Goal: Task Accomplishment & Management: Complete application form

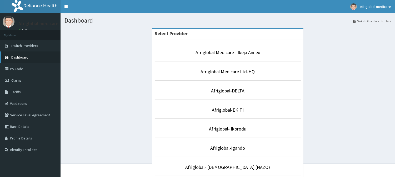
click at [27, 57] on span "Dashboard" at bounding box center [19, 57] width 17 height 5
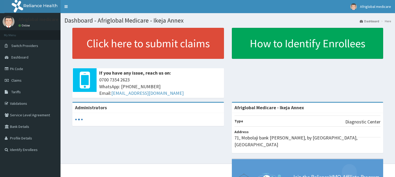
click at [146, 52] on link "Click here to submit claims" at bounding box center [147, 43] width 151 height 31
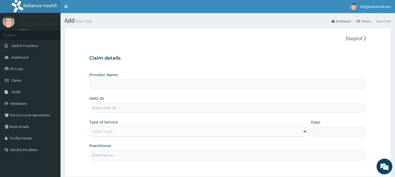
click at [134, 108] on input "HMO ID" at bounding box center [227, 108] width 277 height 10
paste input "DGE10051A"
type input "DGE10051A"
type input "Afriglobal Medicare - Ikeja Annex"
click at [100, 108] on input "DGE10051A" at bounding box center [227, 108] width 277 height 10
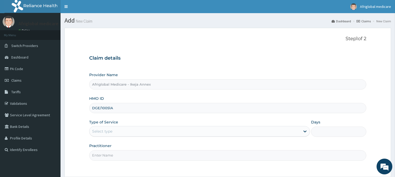
click at [111, 106] on input "DGE/10051A" at bounding box center [227, 108] width 277 height 10
type input "DGE/10051/A"
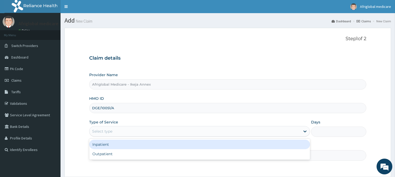
drag, startPoint x: 115, startPoint y: 132, endPoint x: 115, endPoint y: 138, distance: 5.8
click at [115, 132] on div "Select type" at bounding box center [194, 131] width 211 height 8
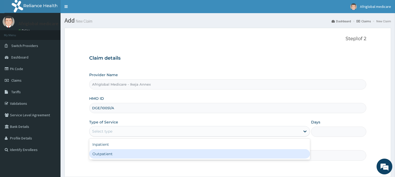
click at [113, 153] on div "Outpatient" at bounding box center [199, 153] width 221 height 9
type input "1"
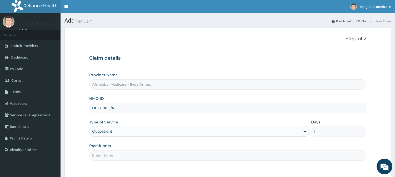
click at [114, 156] on input "Practitioner" at bounding box center [227, 155] width 277 height 10
type input "a"
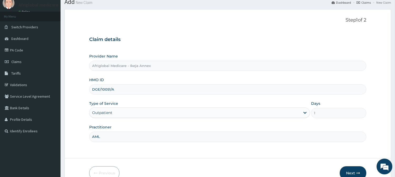
scroll to position [47, 0]
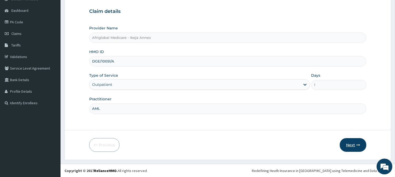
type input "AML"
click at [357, 145] on icon "button" at bounding box center [358, 145] width 4 height 4
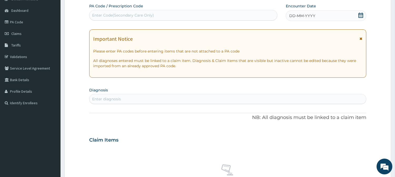
click at [148, 17] on div "Enter Code(Secondary Care Only)" at bounding box center [183, 15] width 188 height 8
paste input "PA9EC6F4"
click at [98, 14] on input "PA9EC6F4" at bounding box center [102, 15] width 20 height 5
type input "PA/9EC6F4"
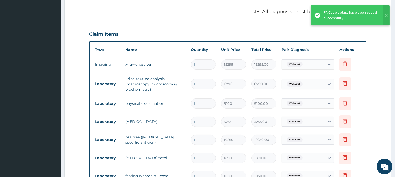
scroll to position [184, 0]
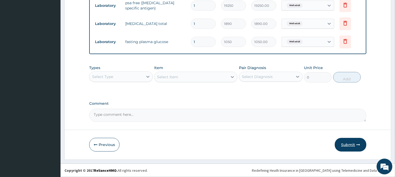
click at [347, 144] on button "Submit" at bounding box center [351, 145] width 32 height 14
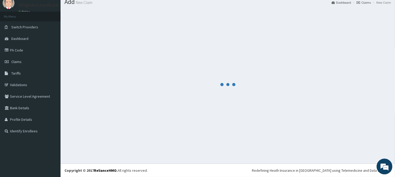
scroll to position [19, 0]
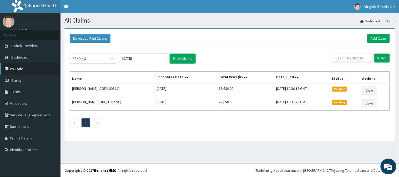
click at [11, 69] on link "PA Code" at bounding box center [30, 69] width 60 height 12
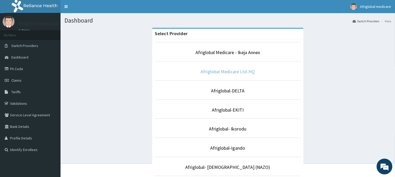
click at [232, 74] on link "Afriglobal Medicare Ltd-HQ" at bounding box center [228, 72] width 54 height 6
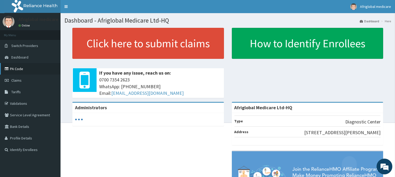
click at [12, 66] on link "PA Code" at bounding box center [30, 69] width 60 height 12
click at [163, 47] on link "Click here to submit claims" at bounding box center [147, 43] width 151 height 31
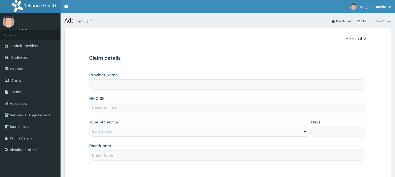
click at [135, 108] on input "HMO ID" at bounding box center [227, 108] width 277 height 10
paste input "PA/6C615F"
type input "PA/6C615F"
type input "Afriglobal Medicare Ltd-HQ"
paste input "FGD/10001/A"
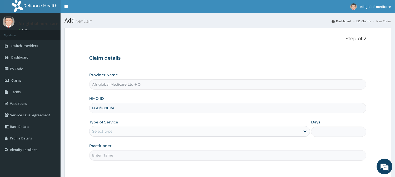
type input "FGD/10001/A"
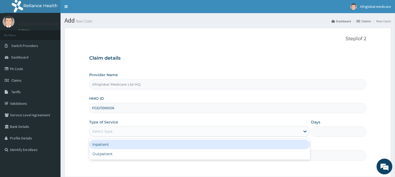
drag, startPoint x: 141, startPoint y: 129, endPoint x: 142, endPoint y: 143, distance: 13.7
click at [141, 129] on div "Select type" at bounding box center [194, 131] width 211 height 8
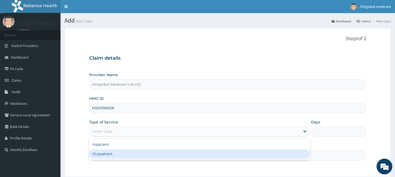
click at [140, 152] on div "Outpatient" at bounding box center [199, 153] width 221 height 9
type input "1"
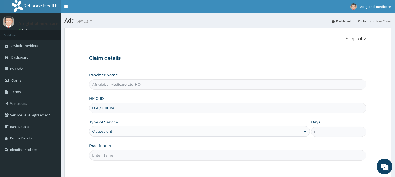
click at [140, 154] on input "Practitioner" at bounding box center [227, 155] width 277 height 10
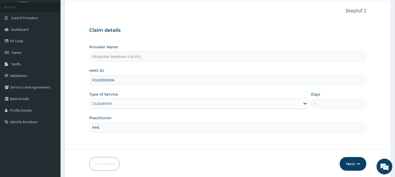
scroll to position [47, 0]
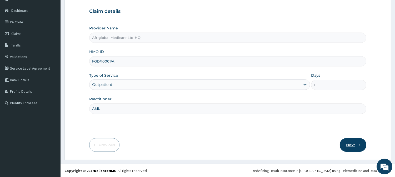
type input "AML"
click at [347, 148] on button "Next" at bounding box center [353, 145] width 27 height 14
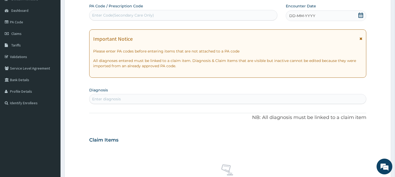
click at [134, 14] on div "Enter Code(Secondary Care Only)" at bounding box center [123, 15] width 62 height 5
paste input "PA/6C615F"
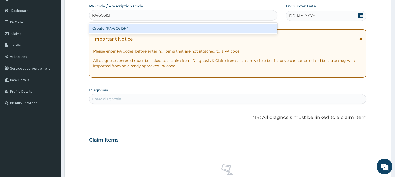
type input "PA/6C615F"
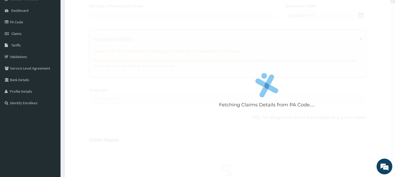
drag, startPoint x: 122, startPoint y: 35, endPoint x: 122, endPoint y: 29, distance: 5.5
click at [122, 29] on div "Fetching Claims Details from PA Code..... PA Code / Prescription Code Enter Cod…" at bounding box center [227, 139] width 277 height 272
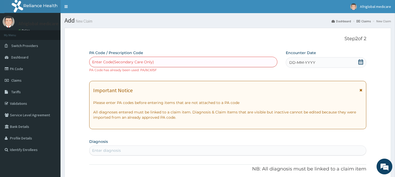
click at [166, 61] on div "Enter Code(Secondary Care Only)" at bounding box center [183, 62] width 188 height 8
click at [28, 66] on link "PA Code" at bounding box center [30, 69] width 60 height 12
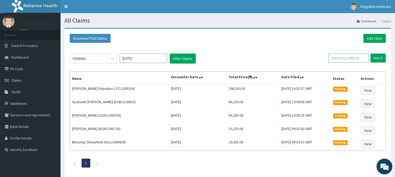
click at [338, 59] on input "text" at bounding box center [348, 58] width 40 height 9
paste input "FGD/10001/A"
type input "FGD/10001/A"
click at [370, 54] on input "Search" at bounding box center [377, 58] width 15 height 9
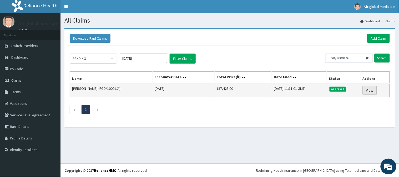
click at [369, 88] on link "View" at bounding box center [370, 90] width 14 height 9
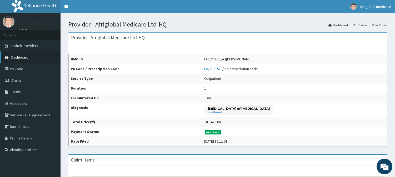
click at [12, 57] on span "Dashboard" at bounding box center [19, 57] width 17 height 5
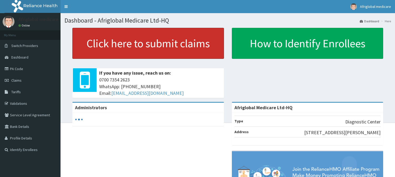
click at [128, 53] on link "Click here to submit claims" at bounding box center [147, 43] width 151 height 31
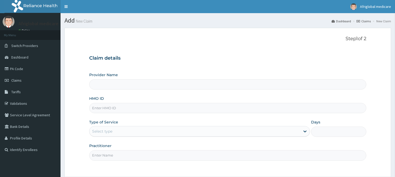
click at [120, 109] on input "HMO ID" at bounding box center [227, 108] width 277 height 10
paste input "frc10072a"
type input "frc10072a"
type input "Afriglobal Medicare Ltd-HQ"
click at [95, 110] on input "frc10072a" at bounding box center [227, 108] width 277 height 10
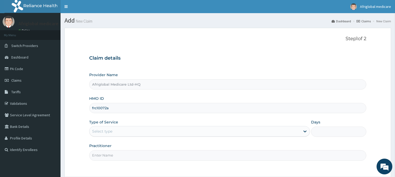
click at [96, 108] on input "frc10072a" at bounding box center [227, 108] width 277 height 10
click at [107, 108] on input "frc/10072a" at bounding box center [227, 108] width 277 height 10
type input "frc/10072/a"
click at [107, 130] on div "Select type" at bounding box center [102, 131] width 20 height 5
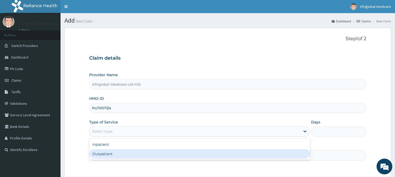
drag, startPoint x: 105, startPoint y: 157, endPoint x: 107, endPoint y: 154, distance: 3.4
click at [105, 156] on div "Outpatient" at bounding box center [199, 153] width 221 height 9
type input "1"
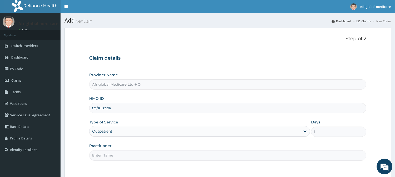
click at [107, 154] on input "Practitioner" at bounding box center [227, 155] width 277 height 10
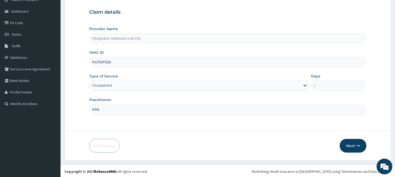
scroll to position [47, 0]
type input "AML"
click at [361, 144] on button "Next" at bounding box center [353, 145] width 27 height 14
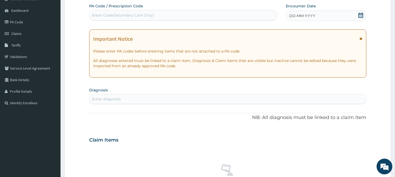
click at [150, 18] on div "Enter Code(Secondary Care Only)" at bounding box center [183, 15] width 188 height 8
paste input "PA4467B3"
click at [97, 13] on input "PA4467B3" at bounding box center [102, 15] width 20 height 5
type input "PA/4467B3"
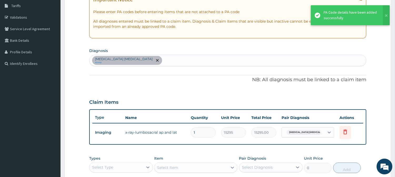
scroll to position [135, 0]
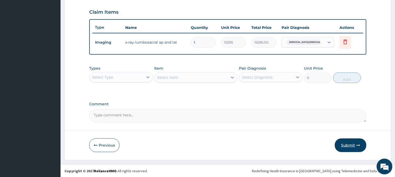
click at [358, 146] on icon "button" at bounding box center [358, 146] width 4 height 4
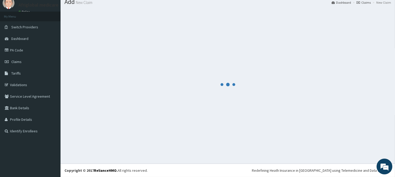
scroll to position [19, 0]
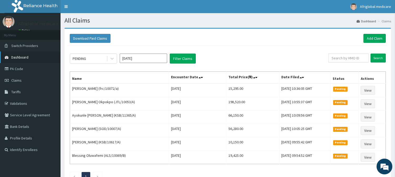
click at [30, 56] on link "Dashboard" at bounding box center [30, 58] width 60 height 12
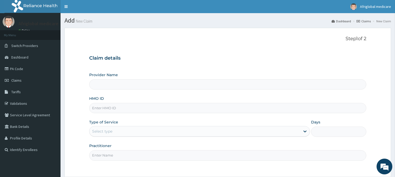
click at [109, 110] on input "HMO ID" at bounding box center [227, 108] width 277 height 10
paste input "AVL1032B"
type input "AVL1032B"
type input "Afriglobal Medicare Ltd-HQ"
click at [99, 109] on input "AVL1032B" at bounding box center [227, 108] width 277 height 10
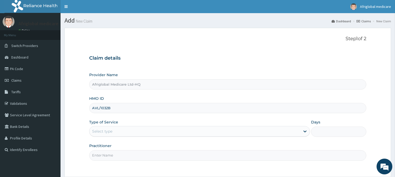
click at [108, 109] on input "AVL/1032B" at bounding box center [227, 108] width 277 height 10
type input "AVL/1032/B"
drag, startPoint x: 111, startPoint y: 130, endPoint x: 111, endPoint y: 138, distance: 7.6
click at [111, 131] on div "Select type" at bounding box center [102, 131] width 20 height 5
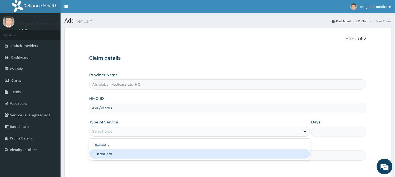
click at [109, 154] on div "Outpatient" at bounding box center [199, 153] width 221 height 9
type input "1"
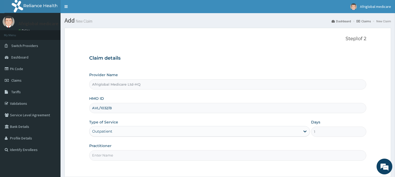
click at [109, 154] on input "Practitioner" at bounding box center [227, 155] width 277 height 10
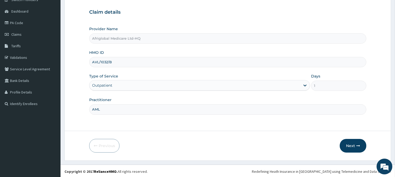
scroll to position [47, 0]
type input "AML"
click at [357, 148] on button "Next" at bounding box center [353, 145] width 27 height 14
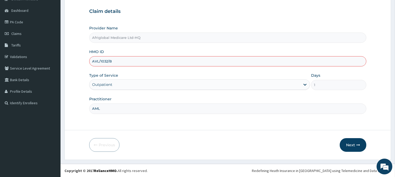
click at [102, 60] on input "AVL/1032/B" at bounding box center [227, 61] width 277 height 10
type input "AVL/10032/B"
click at [359, 145] on icon "button" at bounding box center [358, 145] width 4 height 4
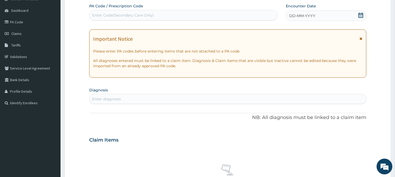
click at [138, 18] on div "Enter Code(Secondary Care Only)" at bounding box center [183, 15] width 188 height 8
paste input "PA8495DE"
click at [97, 13] on input "PA8495DE" at bounding box center [102, 15] width 20 height 5
type input "PA/8495DE"
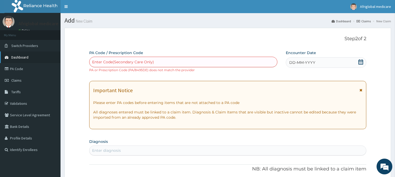
click at [24, 57] on span "Dashboard" at bounding box center [19, 57] width 17 height 5
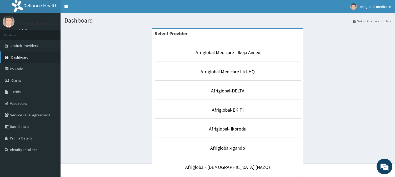
click at [28, 56] on link "Dashboard" at bounding box center [30, 58] width 60 height 12
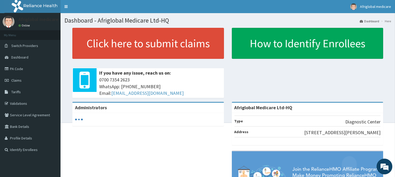
click at [25, 48] on span "Switch Providers" at bounding box center [24, 45] width 27 height 5
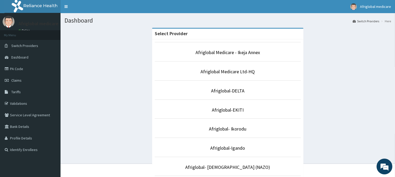
click at [216, 56] on p "Afriglobal Medicare - Ikeja Annex" at bounding box center [228, 52] width 146 height 7
click at [218, 52] on link "Afriglobal Medicare - Ikeja Annex" at bounding box center [227, 52] width 64 height 6
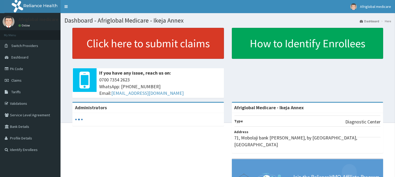
click at [117, 45] on link "Click here to submit claims" at bounding box center [147, 43] width 151 height 31
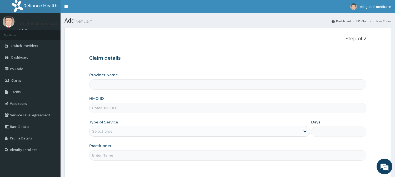
click at [118, 105] on input "HMO ID" at bounding box center [227, 108] width 277 height 10
type input "Afriglobal Medicare - Ikeja Annex"
paste input "AVL1032B"
click at [99, 106] on input "AVL1032B" at bounding box center [227, 108] width 277 height 10
click at [103, 107] on input "AVL/1032B" at bounding box center [227, 108] width 277 height 10
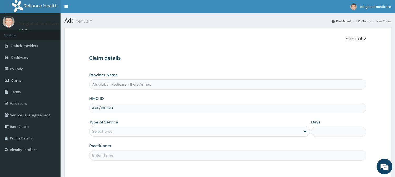
click at [109, 108] on input "AVL/10032B" at bounding box center [227, 108] width 277 height 10
type input "AVL/10032/B"
click at [111, 133] on div "Select type" at bounding box center [102, 131] width 20 height 5
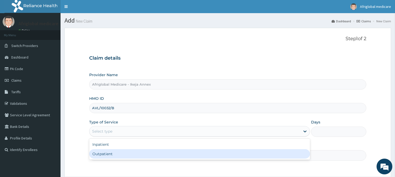
click at [108, 154] on div "Outpatient" at bounding box center [199, 153] width 221 height 9
type input "1"
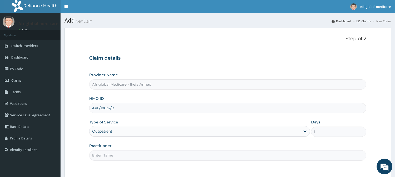
click at [108, 156] on input "Practitioner" at bounding box center [227, 155] width 277 height 10
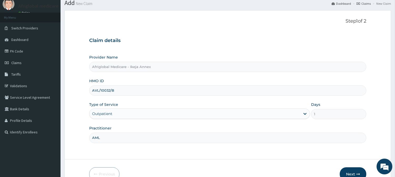
scroll to position [47, 0]
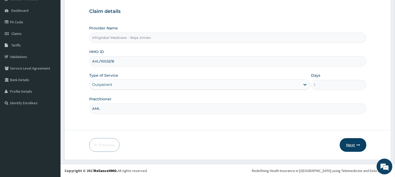
type input "AML"
click at [346, 143] on button "Next" at bounding box center [353, 145] width 27 height 14
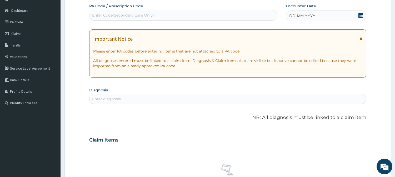
click at [130, 14] on div "Enter Code(Secondary Care Only)" at bounding box center [123, 15] width 62 height 5
paste input "PA8495DE"
click at [98, 14] on input "PA8495DE" at bounding box center [102, 15] width 20 height 5
type input "PA/8495DE"
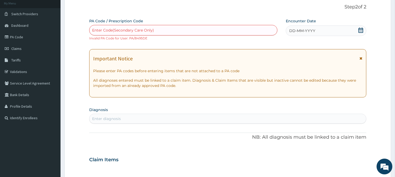
scroll to position [18, 0]
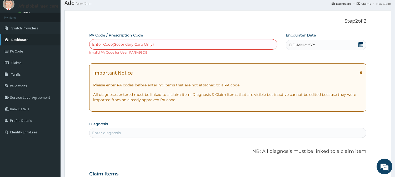
click at [28, 38] on link "Dashboard" at bounding box center [30, 40] width 60 height 12
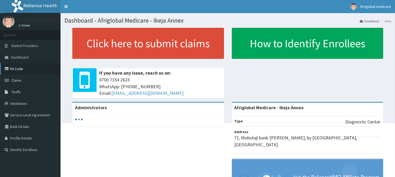
click at [22, 64] on link "PA Code" at bounding box center [30, 69] width 60 height 12
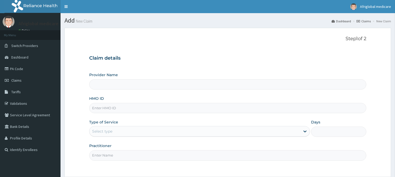
click at [120, 107] on input "HMO ID" at bounding box center [227, 108] width 277 height 10
paste input "AVL/10321/B"
type input "AVL/10321/B"
type input "Afriglobal Medicare - Ikeja Annex"
type input "AVL/10321/B"
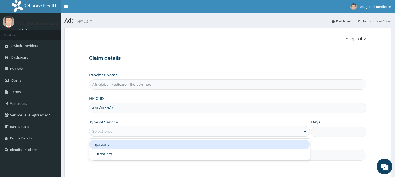
drag, startPoint x: 117, startPoint y: 133, endPoint x: 113, endPoint y: 148, distance: 15.5
click at [117, 133] on div "Select type" at bounding box center [194, 131] width 211 height 8
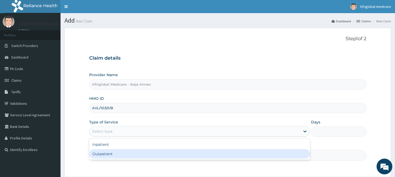
click at [113, 151] on div "Outpatient" at bounding box center [199, 153] width 221 height 9
type input "1"
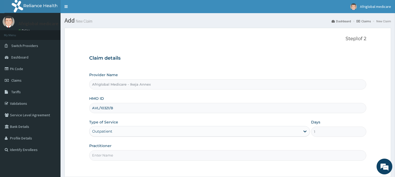
click at [113, 155] on input "Practitioner" at bounding box center [227, 155] width 277 height 10
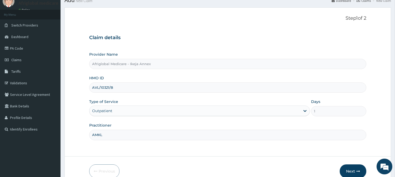
scroll to position [47, 0]
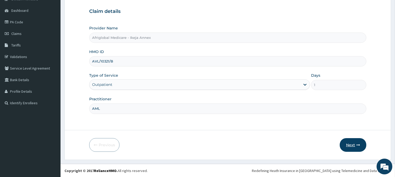
type input "AML"
click at [346, 143] on button "Next" at bounding box center [353, 145] width 27 height 14
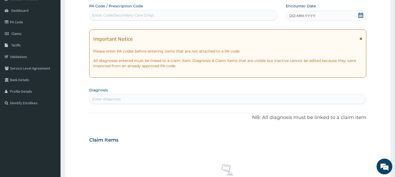
click at [172, 15] on div "Enter Code(Secondary Care Only)" at bounding box center [183, 15] width 188 height 8
paste input "PA/8495DE"
type input "PA/8495DE"
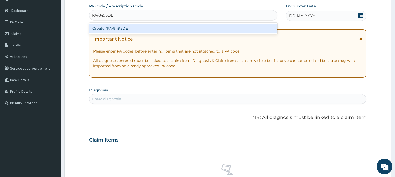
click at [142, 24] on div "Create "PA/8495DE"" at bounding box center [183, 28] width 188 height 9
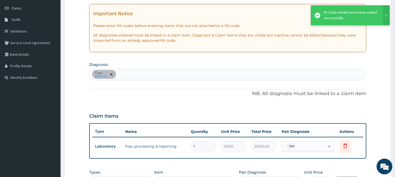
scroll to position [105, 0]
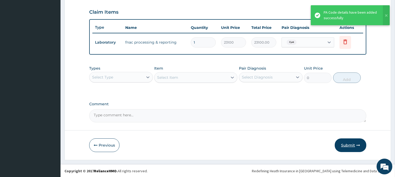
click at [356, 148] on button "Submit" at bounding box center [351, 146] width 32 height 14
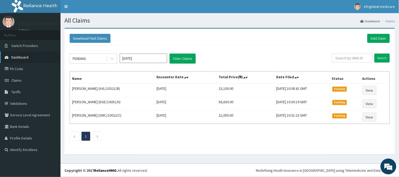
click at [33, 55] on link "Dashboard" at bounding box center [30, 58] width 60 height 12
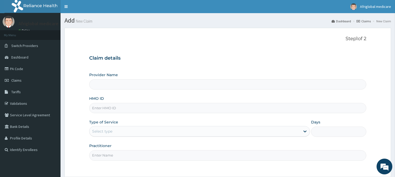
click at [112, 107] on input "HMO ID" at bounding box center [227, 108] width 277 height 10
paste input "TEM10008A"
type input "TEM10008A"
type input "Afriglobal Medicare - Ikeja Annex"
click at [98, 109] on input "TEM10008A" at bounding box center [227, 108] width 277 height 10
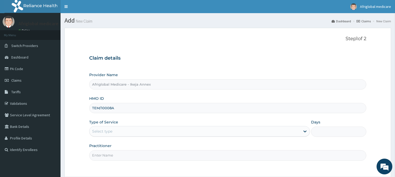
click at [112, 109] on input "TEM/10008A" at bounding box center [227, 108] width 277 height 10
type input "TEM/10008/A"
drag, startPoint x: 115, startPoint y: 131, endPoint x: 117, endPoint y: 138, distance: 7.5
click at [115, 132] on div "Select type" at bounding box center [194, 131] width 211 height 8
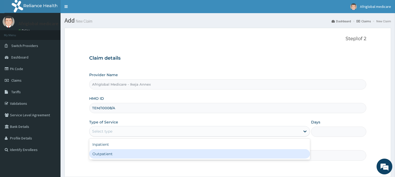
drag, startPoint x: 116, startPoint y: 149, endPoint x: 116, endPoint y: 153, distance: 4.2
click at [116, 151] on div "Outpatient" at bounding box center [199, 153] width 221 height 9
type input "1"
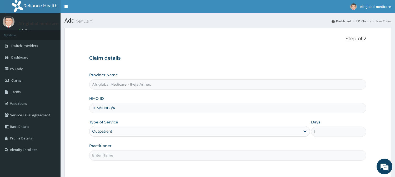
click at [117, 158] on input "Practitioner" at bounding box center [227, 155] width 277 height 10
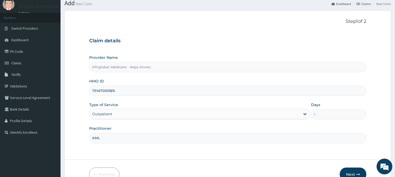
scroll to position [47, 0]
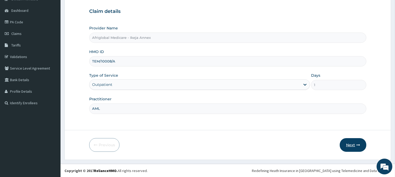
type input "AML"
click at [358, 145] on icon "button" at bounding box center [358, 145] width 4 height 4
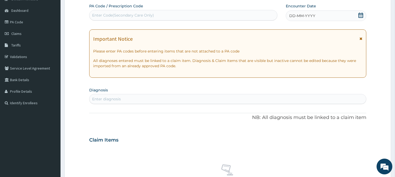
click at [148, 16] on div "Enter Code(Secondary Care Only)" at bounding box center [123, 15] width 62 height 5
paste input "PA63A523"
click at [97, 15] on input "PA63A523" at bounding box center [101, 15] width 19 height 5
type input "PA/63A523"
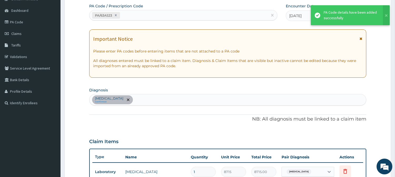
scroll to position [185, 0]
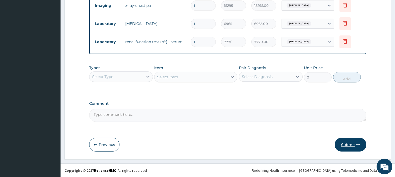
click at [348, 148] on button "Submit" at bounding box center [351, 145] width 32 height 14
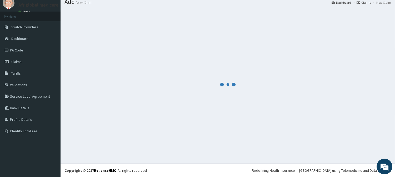
scroll to position [19, 0]
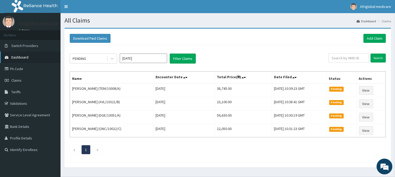
click at [36, 61] on link "Dashboard" at bounding box center [30, 58] width 60 height 12
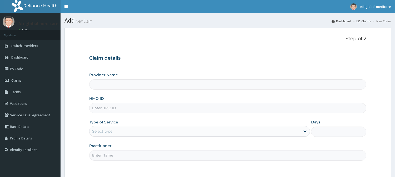
click at [114, 109] on input "HMO ID" at bounding box center [227, 108] width 277 height 10
type input "Afriglobal Medicare - Ikeja Annex"
paste input "KSB10809A"
click at [99, 107] on input "KSB10809A" at bounding box center [227, 108] width 277 height 10
click at [110, 107] on input "KSB/10809A" at bounding box center [227, 108] width 277 height 10
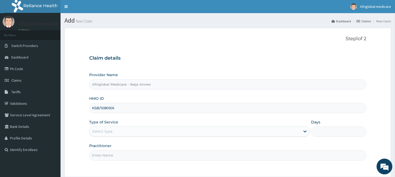
type input "KSB/10809/A"
click at [111, 137] on div "Type of Service Select type" at bounding box center [199, 128] width 221 height 17
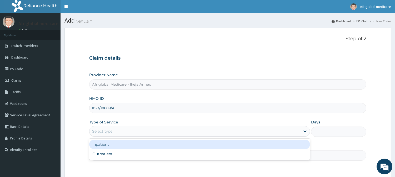
click at [111, 130] on div "Select type" at bounding box center [102, 131] width 20 height 5
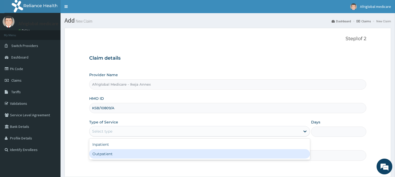
click at [115, 153] on div "Outpatient" at bounding box center [199, 153] width 221 height 9
type input "1"
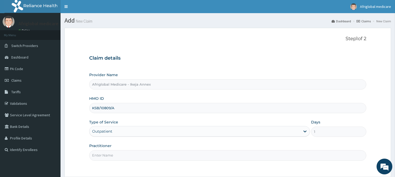
click at [116, 155] on input "Practitioner" at bounding box center [227, 155] width 277 height 10
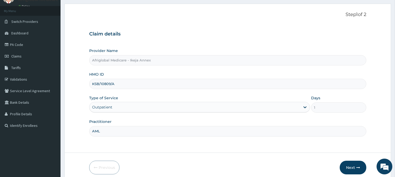
scroll to position [47, 0]
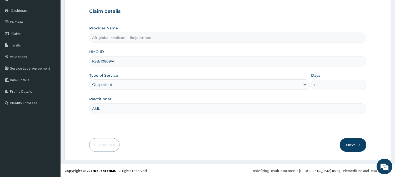
type input "AML"
drag, startPoint x: 340, startPoint y: 139, endPoint x: 345, endPoint y: 142, distance: 5.9
click at [345, 141] on div "Next" at bounding box center [353, 145] width 27 height 14
click at [351, 143] on button "Next" at bounding box center [353, 145] width 27 height 14
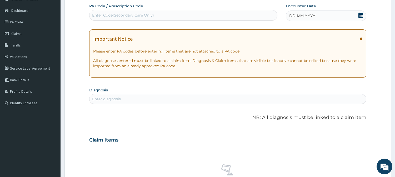
click at [147, 17] on div "Enter Code(Secondary Care Only)" at bounding box center [123, 15] width 62 height 5
paste input "PABCD160"
click at [97, 16] on input "PABCD160" at bounding box center [102, 15] width 20 height 5
type input "PA/BCD160"
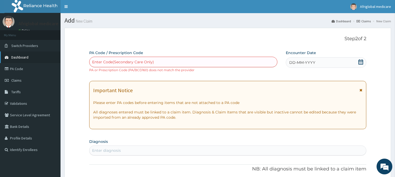
click at [25, 57] on span "Dashboard" at bounding box center [19, 57] width 17 height 5
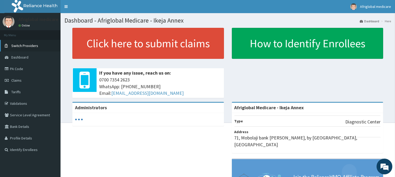
click at [27, 46] on span "Switch Providers" at bounding box center [24, 45] width 27 height 5
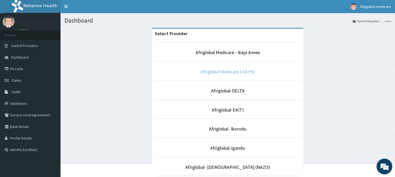
click at [234, 69] on link "Afriglobal Medicare Ltd-HQ" at bounding box center [228, 72] width 54 height 6
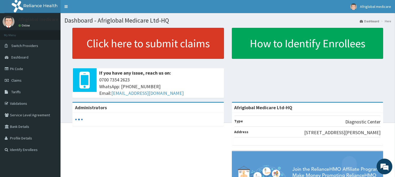
click at [170, 42] on link "Click here to submit claims" at bounding box center [147, 43] width 151 height 31
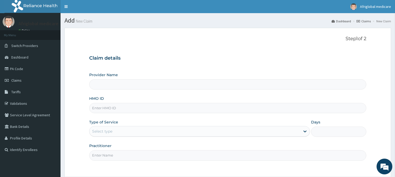
click at [134, 106] on input "HMO ID" at bounding box center [227, 108] width 277 height 10
type input "Afriglobal Medicare Ltd-HQ"
paste input "KSB10809A"
click at [99, 105] on input "KSB10809A" at bounding box center [227, 108] width 277 height 10
click at [110, 107] on input "KSB/10809A" at bounding box center [227, 108] width 277 height 10
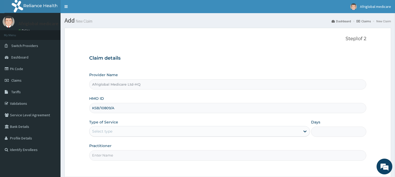
type input "KSB/10809/A"
drag, startPoint x: 114, startPoint y: 126, endPoint x: 115, endPoint y: 133, distance: 7.7
click at [115, 129] on div "Type of Service Select type" at bounding box center [199, 128] width 221 height 17
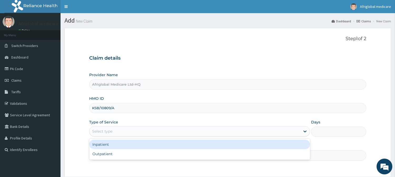
click at [115, 135] on div "Select type" at bounding box center [194, 131] width 211 height 8
drag, startPoint x: 115, startPoint y: 148, endPoint x: 116, endPoint y: 154, distance: 5.6
click at [115, 151] on div "Inpatient Outpatient" at bounding box center [199, 149] width 221 height 21
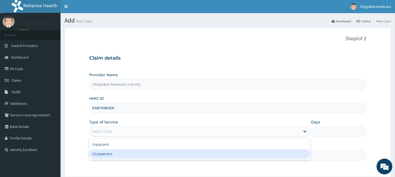
click at [116, 154] on div "Outpatient" at bounding box center [199, 153] width 221 height 9
type input "1"
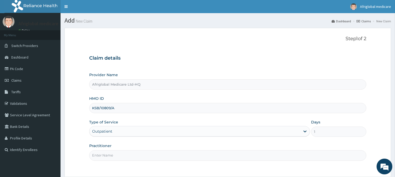
click at [116, 156] on input "Practitioner" at bounding box center [227, 155] width 277 height 10
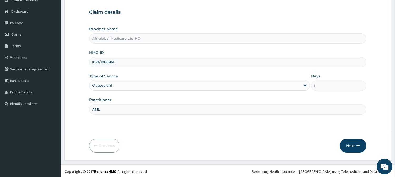
scroll to position [47, 0]
type input "AML"
click at [348, 145] on button "Next" at bounding box center [353, 145] width 27 height 14
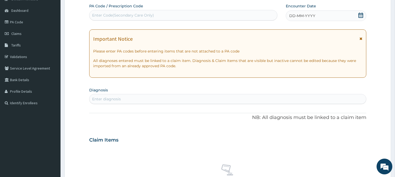
click at [127, 9] on div "PA Code / Prescription Code Enter Code(Secondary Care Only)" at bounding box center [183, 11] width 188 height 17
click at [128, 13] on div "Enter Code(Secondary Care Only)" at bounding box center [123, 15] width 62 height 5
paste input "PABCD160"
click at [98, 13] on input "PABCD160" at bounding box center [102, 15] width 20 height 5
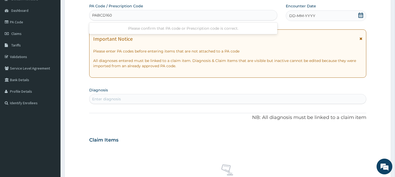
type input "PA/BCD160"
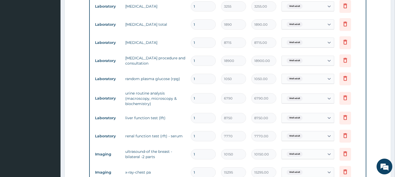
scroll to position [199, 0]
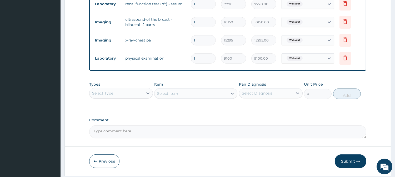
click at [345, 158] on button "Submit" at bounding box center [351, 162] width 32 height 14
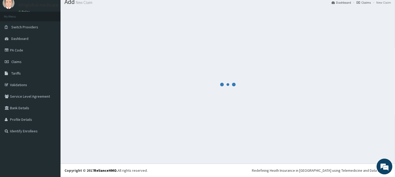
scroll to position [19, 0]
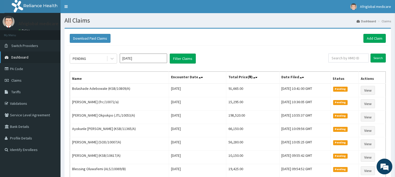
click at [41, 55] on link "Dashboard" at bounding box center [30, 58] width 60 height 12
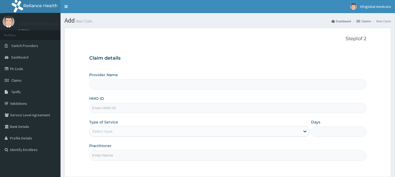
click at [111, 109] on input "HMO ID" at bounding box center [227, 108] width 277 height 10
paste input "zll10001a"
type input "zll10001a"
type input "Afriglobal Medicare Ltd-HQ"
click at [96, 108] on input "zll10001a" at bounding box center [227, 108] width 277 height 10
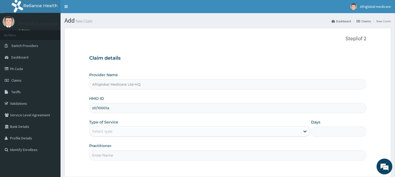
click at [106, 108] on input "zll/10001a" at bounding box center [227, 108] width 277 height 10
click at [107, 108] on input "zll/10001a" at bounding box center [227, 108] width 277 height 10
type input "zll/10001/a"
click at [112, 138] on div "Provider Name Afriglobal Medicare Ltd-HQ HMO ID zll/10001/a Type of Service Sel…" at bounding box center [227, 116] width 277 height 88
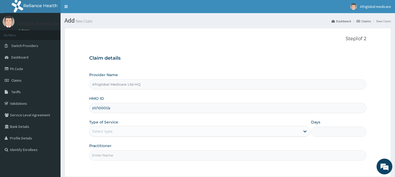
click at [109, 134] on div "Select type" at bounding box center [102, 131] width 20 height 5
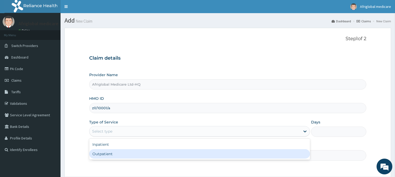
click at [108, 153] on div "Outpatient" at bounding box center [199, 153] width 221 height 9
type input "1"
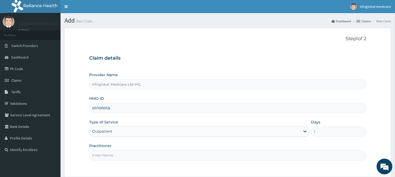
click at [108, 156] on input "Practitioner" at bounding box center [227, 155] width 277 height 10
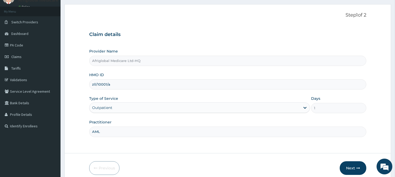
scroll to position [47, 0]
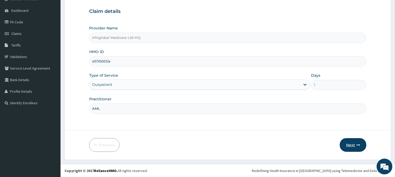
type input "AML"
click at [354, 142] on button "Next" at bounding box center [353, 145] width 27 height 14
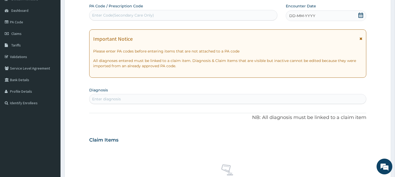
click at [153, 16] on div "Enter Code(Secondary Care Only)" at bounding box center [123, 15] width 62 height 5
paste input "PAF4B473"
click at [97, 14] on input "PAF4B473" at bounding box center [101, 15] width 19 height 5
type input "PA/F4B473"
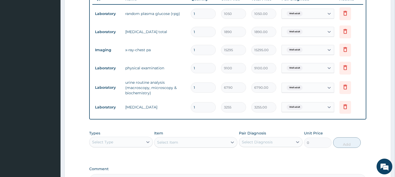
scroll to position [195, 0]
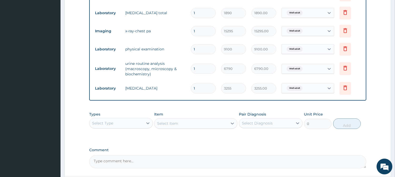
type input "0"
type input "0.00"
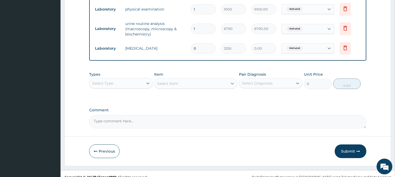
scroll to position [270, 0]
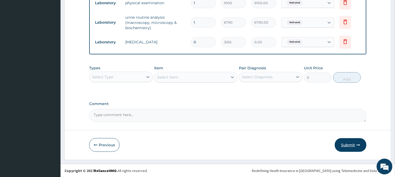
type input "0"
click at [343, 140] on button "Submit" at bounding box center [351, 145] width 32 height 14
click at [206, 42] on input "0" at bounding box center [203, 42] width 25 height 10
type input "1"
type input "3255.00"
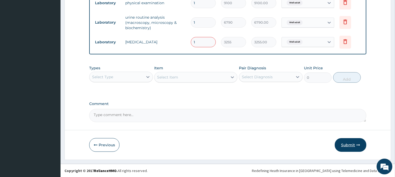
type input "1"
click at [340, 146] on button "Submit" at bounding box center [351, 145] width 32 height 14
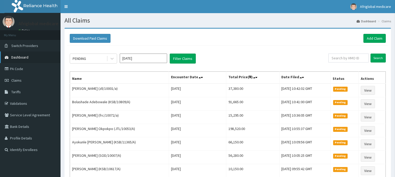
click at [33, 56] on link "Dashboard" at bounding box center [30, 58] width 60 height 12
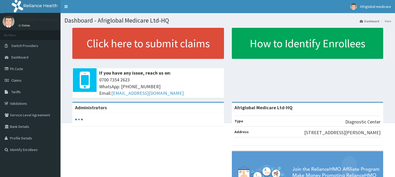
click at [104, 46] on link "Click here to submit claims" at bounding box center [147, 43] width 151 height 31
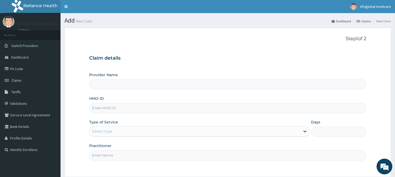
drag, startPoint x: 0, startPoint y: 0, endPoint x: 111, endPoint y: 107, distance: 154.4
click at [111, 107] on input "HMO ID" at bounding box center [227, 108] width 277 height 10
paste input "SZX10293A"
type input "SZX10293A"
type input "Afriglobal Medicare Ltd-HQ"
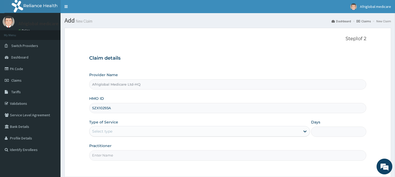
click at [99, 107] on input "SZX10293A" at bounding box center [227, 108] width 277 height 10
click at [110, 109] on input "SZX/10293A" at bounding box center [227, 108] width 277 height 10
type input "SZX/10293/A"
drag, startPoint x: 109, startPoint y: 134, endPoint x: 109, endPoint y: 138, distance: 3.4
click at [109, 135] on div "Select type" at bounding box center [194, 131] width 211 height 8
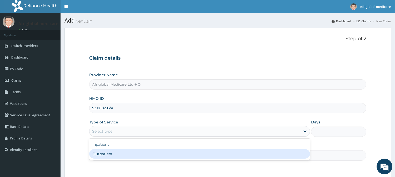
drag, startPoint x: 110, startPoint y: 152, endPoint x: 112, endPoint y: 158, distance: 6.8
click at [110, 153] on div "Outpatient" at bounding box center [199, 153] width 221 height 9
type input "1"
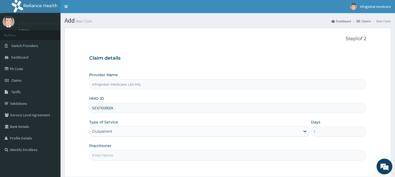
click at [112, 158] on input "Practitioner" at bounding box center [227, 155] width 277 height 10
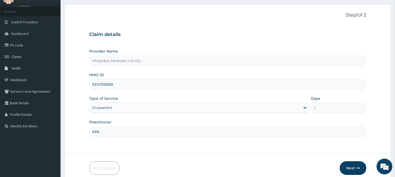
scroll to position [47, 0]
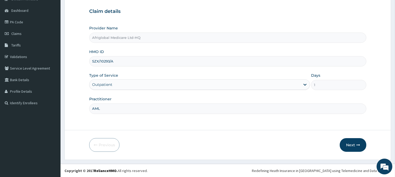
type input "AML"
click at [369, 143] on form "Step 1 of 2 Claim details Provider Name Afriglobal Medicare Ltd-HQ HMO ID SZX/1…" at bounding box center [227, 70] width 326 height 179
click at [350, 146] on button "Next" at bounding box center [353, 145] width 27 height 14
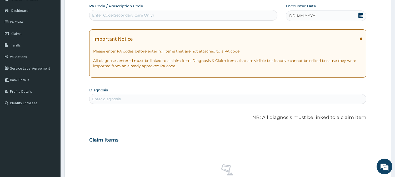
click at [159, 14] on div "Enter Code(Secondary Care Only)" at bounding box center [183, 15] width 188 height 8
paste input "PA727798"
click at [99, 17] on input "PA727798" at bounding box center [101, 15] width 19 height 5
click at [98, 15] on input "PA727798" at bounding box center [101, 15] width 19 height 5
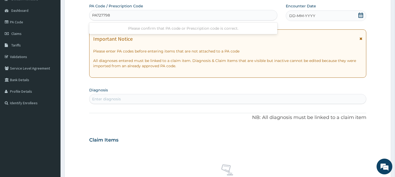
scroll to position [0, 0]
click at [97, 15] on input "PA727798" at bounding box center [101, 15] width 19 height 5
type input "PA/727798"
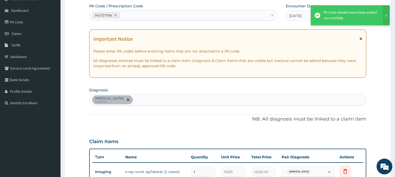
scroll to position [148, 0]
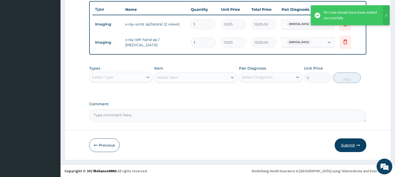
click at [350, 144] on button "Submit" at bounding box center [351, 146] width 32 height 14
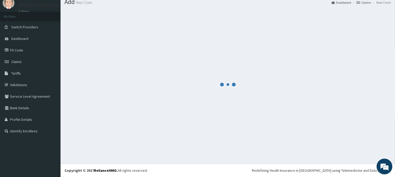
scroll to position [19, 0]
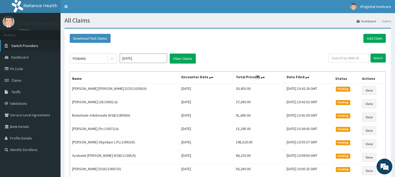
click at [27, 47] on span "Switch Providers" at bounding box center [24, 45] width 27 height 5
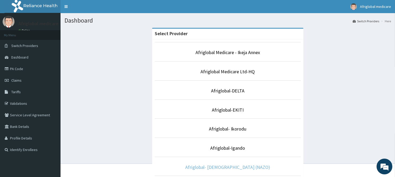
click at [220, 168] on link "Afriglobal- [DEMOGRAPHIC_DATA] (NAZO)" at bounding box center [227, 167] width 85 height 6
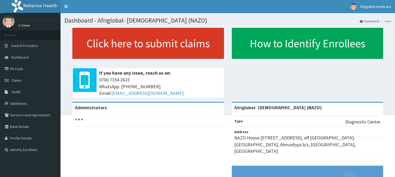
click at [129, 56] on link "Click here to submit claims" at bounding box center [147, 43] width 151 height 31
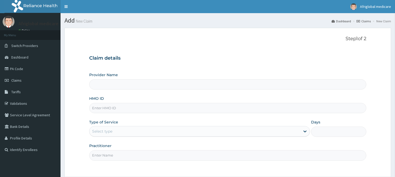
click at [128, 110] on input "HMO ID" at bounding box center [227, 108] width 277 height 10
paste input "YSS10042B"
type input "YSS10042B"
type input "Afriglobal- AHMADIYYA (NAZO)"
click at [98, 109] on input "YSS10042B" at bounding box center [227, 108] width 277 height 10
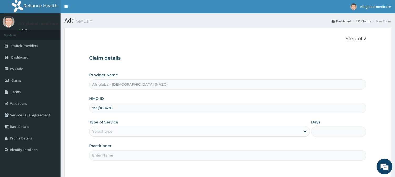
click at [110, 111] on input "YSS/10042B" at bounding box center [227, 108] width 277 height 10
type input "YSS/10042/B"
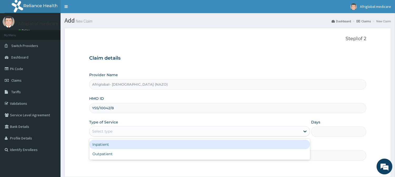
click at [116, 135] on div "Select type" at bounding box center [194, 131] width 211 height 8
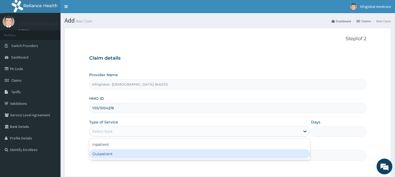
click at [118, 153] on div "Outpatient" at bounding box center [199, 153] width 221 height 9
type input "1"
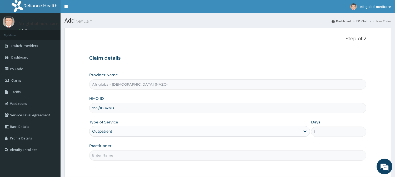
click at [119, 155] on input "Practitioner" at bounding box center [227, 155] width 277 height 10
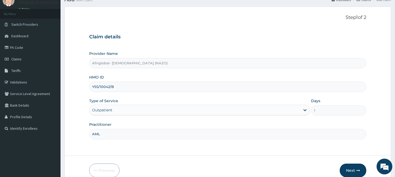
scroll to position [47, 0]
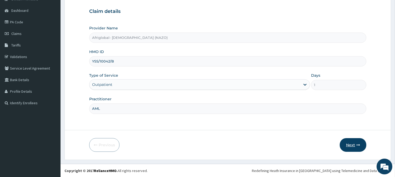
type input "AML"
click at [347, 145] on button "Next" at bounding box center [353, 145] width 27 height 14
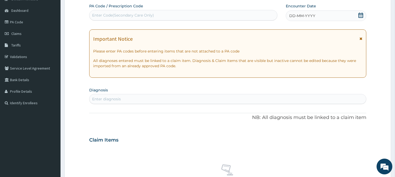
click at [130, 16] on div "Enter Code(Secondary Care Only)" at bounding box center [123, 15] width 62 height 5
paste input "PAADAF34"
click at [97, 16] on input "PAADAF34" at bounding box center [102, 15] width 21 height 5
type input "PA/ADAF34"
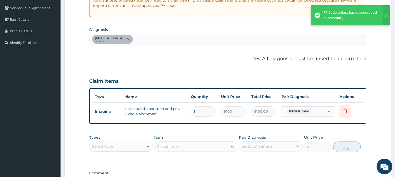
scroll to position [135, 0]
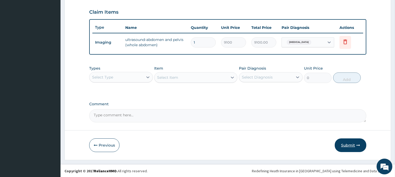
click at [349, 146] on button "Submit" at bounding box center [351, 146] width 32 height 14
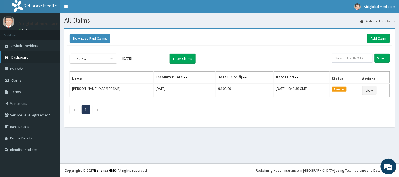
click at [29, 53] on link "Dashboard" at bounding box center [30, 58] width 60 height 12
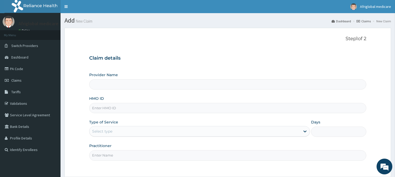
click at [113, 109] on input "HMO ID" at bounding box center [227, 108] width 277 height 10
paste input "AGO10081D"
type input "AGO10081D"
type input "Afriglobal- [DEMOGRAPHIC_DATA] (NAZO)"
click at [99, 110] on input "AGO10081D" at bounding box center [227, 108] width 277 height 10
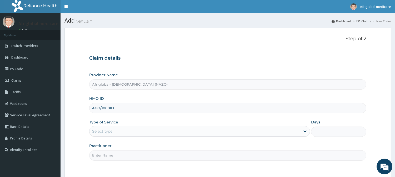
click at [110, 108] on input "AGO/10081D" at bounding box center [227, 108] width 277 height 10
type input "AGO/10081/D"
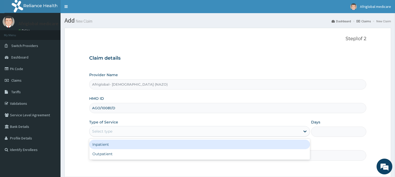
drag, startPoint x: 112, startPoint y: 130, endPoint x: 111, endPoint y: 139, distance: 8.7
click at [112, 131] on div "Select type" at bounding box center [102, 131] width 20 height 5
click at [110, 154] on div "Outpatient" at bounding box center [199, 153] width 221 height 9
type input "1"
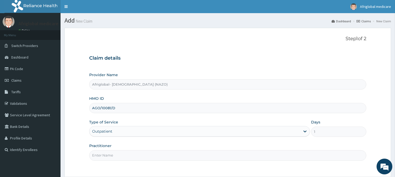
click at [110, 158] on input "Practitioner" at bounding box center [227, 155] width 277 height 10
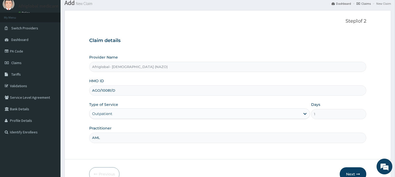
scroll to position [47, 0]
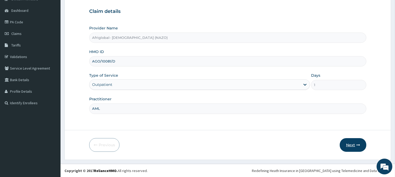
type input "AML"
click at [361, 145] on button "Next" at bounding box center [353, 145] width 27 height 14
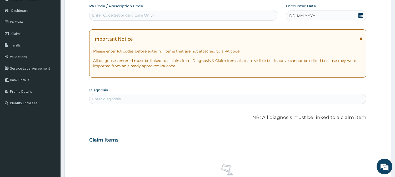
click at [192, 17] on div "Enter Code(Secondary Care Only)" at bounding box center [183, 15] width 188 height 8
paste input "PA9E95BA"
click at [97, 13] on input "PA9E95BA" at bounding box center [102, 15] width 20 height 5
type input "PA/9E95BA"
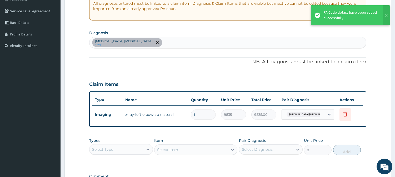
scroll to position [135, 0]
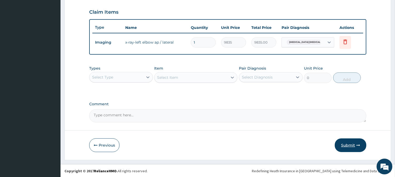
drag, startPoint x: 358, startPoint y: 146, endPoint x: 266, endPoint y: 155, distance: 92.7
click at [358, 146] on icon "button" at bounding box center [358, 146] width 4 height 4
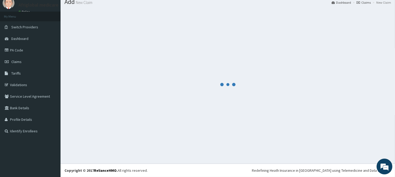
scroll to position [19, 0]
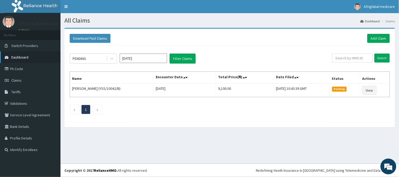
click at [17, 52] on link "Dashboard" at bounding box center [30, 58] width 60 height 12
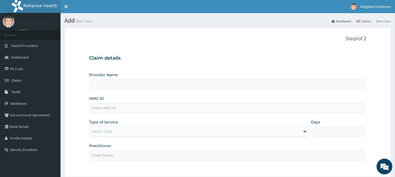
click at [109, 107] on input "HMO ID" at bounding box center [227, 108] width 277 height 10
paste input "PRS10150B"
type input "PRS10150B"
type input "Afriglobal- [DEMOGRAPHIC_DATA] (NAZO)"
click at [98, 107] on input "PRS10150B" at bounding box center [227, 108] width 277 height 10
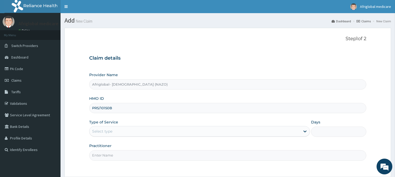
click at [109, 107] on input "PRS/10150B" at bounding box center [227, 108] width 277 height 10
type input "PRS/10150/B"
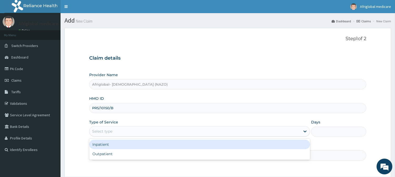
drag, startPoint x: 112, startPoint y: 134, endPoint x: 112, endPoint y: 145, distance: 11.1
click at [112, 136] on div "Select type" at bounding box center [194, 131] width 211 height 8
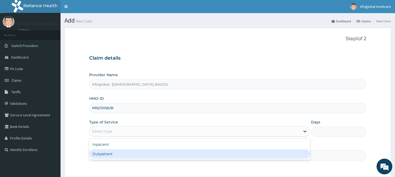
click at [111, 153] on div "Outpatient" at bounding box center [199, 153] width 221 height 9
type input "1"
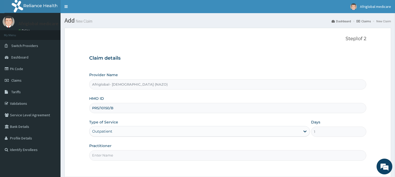
click at [111, 156] on input "Practitioner" at bounding box center [227, 155] width 277 height 10
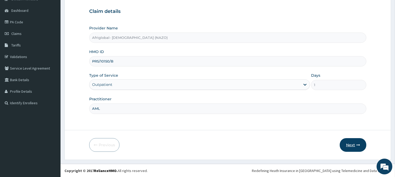
type input "AML"
click at [348, 141] on button "Next" at bounding box center [353, 145] width 27 height 14
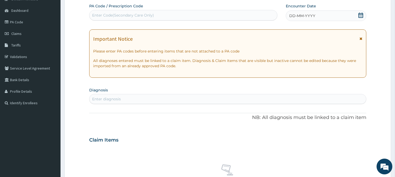
click at [148, 18] on div "Enter Code(Secondary Care Only)" at bounding box center [183, 15] width 188 height 8
paste input "PA8097C7"
click at [95, 15] on input "PA8097C7" at bounding box center [101, 15] width 19 height 5
click at [98, 14] on input "PA8097C7" at bounding box center [101, 15] width 19 height 5
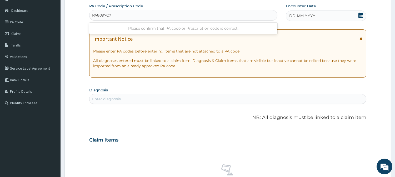
type input "PA/8097C7"
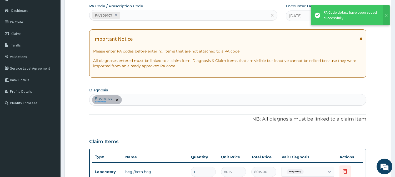
scroll to position [148, 0]
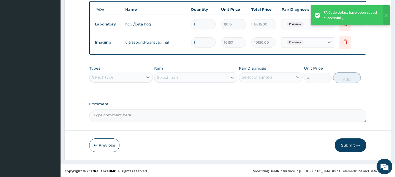
click at [346, 145] on button "Submit" at bounding box center [351, 146] width 32 height 14
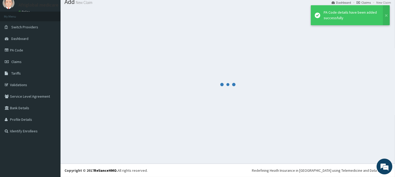
scroll to position [19, 0]
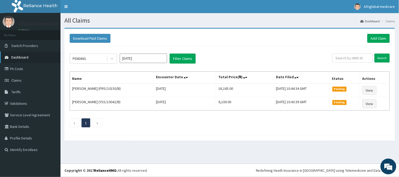
click at [31, 55] on link "Dashboard" at bounding box center [30, 58] width 60 height 12
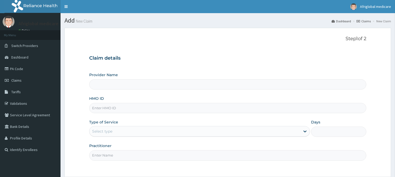
click at [113, 111] on input "HMO ID" at bounding box center [227, 108] width 277 height 10
paste input "dge10078a"
type input "dge10078a"
type input "Afriglobal- AHMADIYYA (NAZO)"
click at [99, 110] on input "dge10078a" at bounding box center [227, 108] width 277 height 10
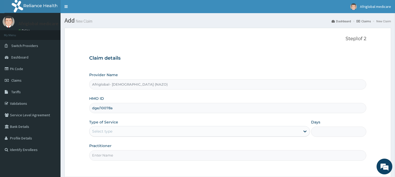
click at [111, 107] on input "dge/10078a" at bounding box center [227, 108] width 277 height 10
type input "dge/10078/a"
click at [112, 134] on div "Select type" at bounding box center [102, 131] width 20 height 5
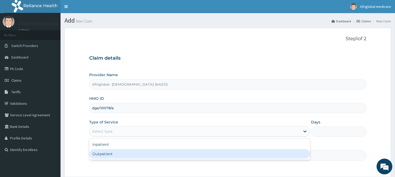
drag, startPoint x: 112, startPoint y: 151, endPoint x: 114, endPoint y: 156, distance: 5.1
click at [112, 152] on div "Outpatient" at bounding box center [199, 153] width 221 height 9
type input "1"
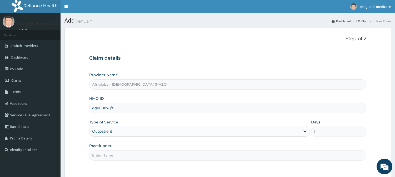
click at [114, 156] on input "Practitioner" at bounding box center [227, 155] width 277 height 10
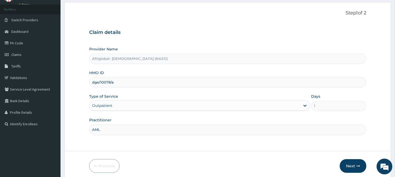
scroll to position [47, 0]
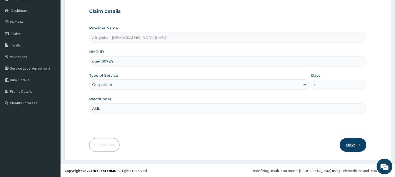
type input "AML"
click at [365, 145] on button "Next" at bounding box center [353, 145] width 27 height 14
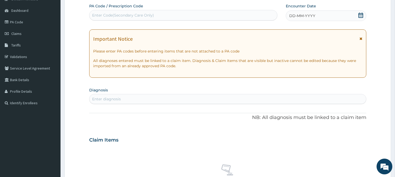
click at [139, 15] on div "Enter Code(Secondary Care Only)" at bounding box center [123, 15] width 62 height 5
paste input "PA1C1C69"
click at [97, 16] on input "PA1C1C69" at bounding box center [101, 15] width 18 height 5
type input "PA/1C1C69"
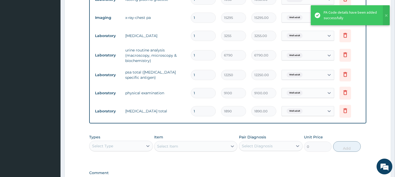
scroll to position [184, 0]
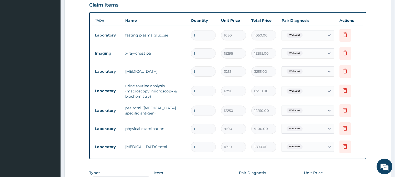
type input "0"
type input "0.00"
type input "1"
type input "1890.00"
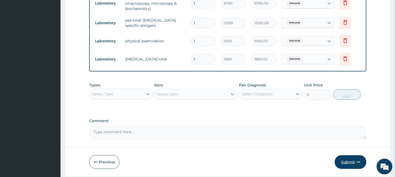
click at [347, 162] on button "Submit" at bounding box center [351, 162] width 32 height 14
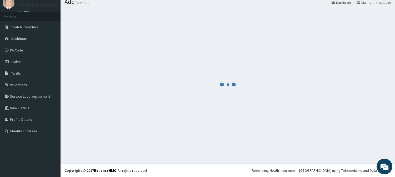
scroll to position [19, 0]
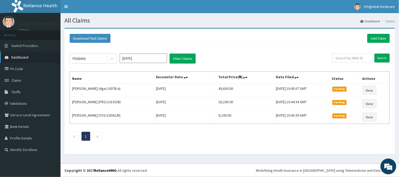
click at [35, 57] on link "Dashboard" at bounding box center [30, 58] width 60 height 12
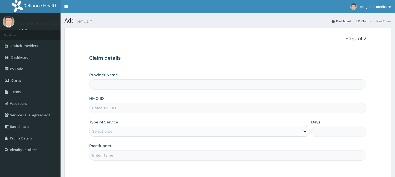
click at [114, 106] on input "HMO ID" at bounding box center [227, 108] width 277 height 10
paste input "CHL11530A"
type input "CHL11530A"
type input "Afriglobal- [DEMOGRAPHIC_DATA] (NAZO)"
click at [99, 108] on input "CHL11530A" at bounding box center [227, 108] width 277 height 10
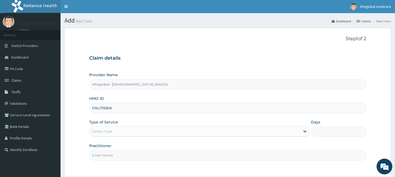
click at [109, 107] on input "CHL/11530A" at bounding box center [227, 108] width 277 height 10
type input "CHL/11530/A"
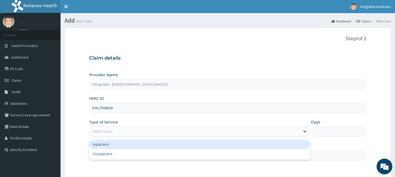
click at [109, 135] on div "Select type" at bounding box center [194, 131] width 211 height 8
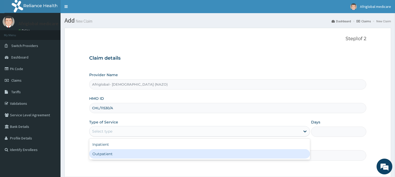
drag, startPoint x: 111, startPoint y: 153, endPoint x: 112, endPoint y: 156, distance: 4.0
click at [111, 154] on div "Outpatient" at bounding box center [199, 153] width 221 height 9
type input "1"
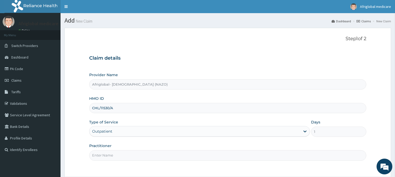
click at [112, 156] on input "Practitioner" at bounding box center [227, 155] width 277 height 10
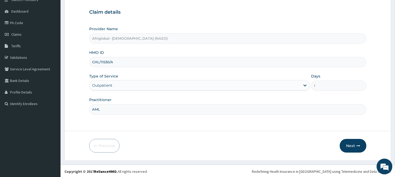
scroll to position [47, 0]
type input "AML"
click at [345, 144] on button "Next" at bounding box center [353, 145] width 27 height 14
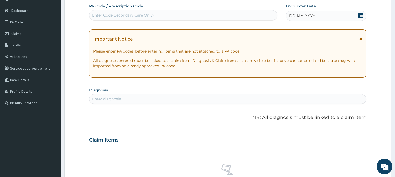
click at [97, 16] on div "Enter Code(Secondary Care Only)" at bounding box center [123, 15] width 62 height 5
paste input "CHL11530A"
paste input "text"
type input "CHL11530A"
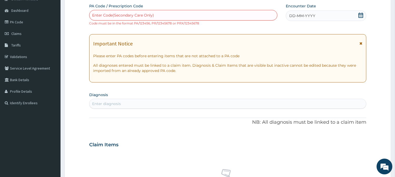
paste input "PAFFA1FB"
click at [98, 16] on input "PAFFA1FB" at bounding box center [101, 15] width 19 height 5
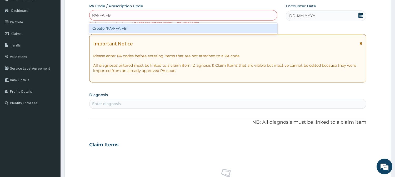
type input "PA/FFA1FB"
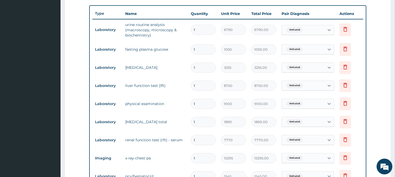
scroll to position [162, 0]
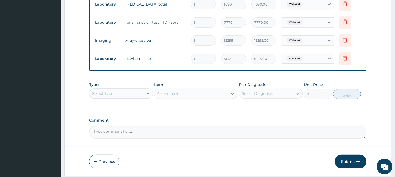
click at [343, 156] on button "Submit" at bounding box center [351, 162] width 32 height 14
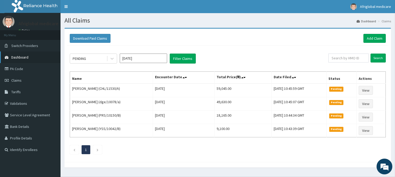
click at [27, 57] on span "Dashboard" at bounding box center [19, 57] width 17 height 5
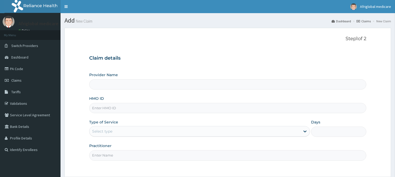
click at [112, 109] on input "HMO ID" at bounding box center [227, 108] width 277 height 10
paste input "dge10009a"
type input "dge10009a"
type input "Afriglobal- [DEMOGRAPHIC_DATA] (NAZO)"
click at [98, 108] on input "dge10009a" at bounding box center [227, 108] width 277 height 10
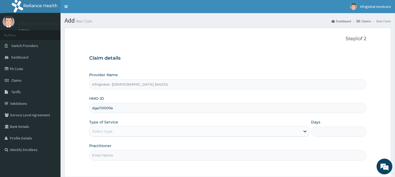
click at [111, 108] on input "dge/10009a" at bounding box center [227, 108] width 277 height 10
type input "dge/10009/a"
click at [117, 133] on div "Select type" at bounding box center [194, 131] width 211 height 8
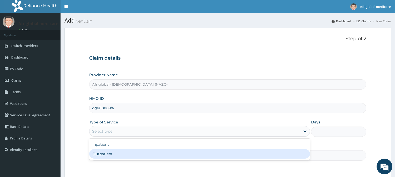
click at [119, 154] on div "Outpatient" at bounding box center [199, 153] width 221 height 9
type input "1"
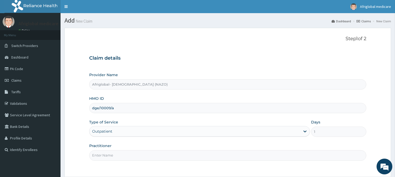
click at [120, 158] on input "Practitioner" at bounding box center [227, 155] width 277 height 10
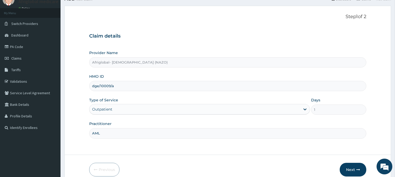
scroll to position [47, 0]
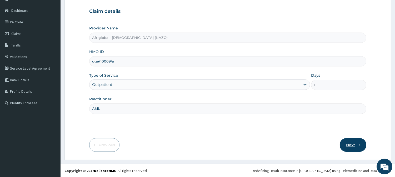
type input "AML"
click at [352, 143] on button "Next" at bounding box center [353, 145] width 27 height 14
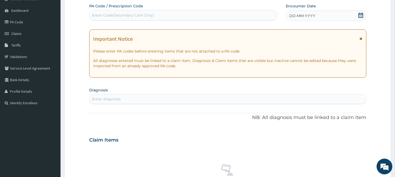
click at [145, 13] on div "Enter Code(Secondary Care Only)" at bounding box center [123, 15] width 62 height 5
paste input "PA1075C8"
click at [97, 14] on input "PA1075C8" at bounding box center [101, 15] width 18 height 5
type input "PA/1075C8"
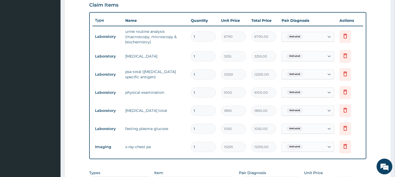
scroll to position [289, 0]
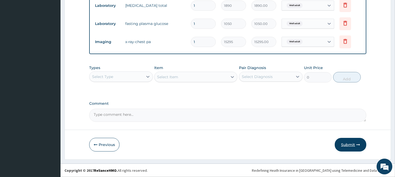
click at [345, 145] on button "Submit" at bounding box center [351, 145] width 32 height 14
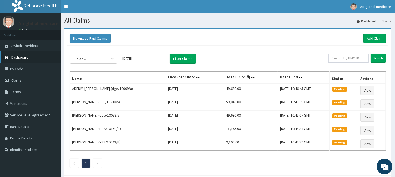
click at [24, 57] on span "Dashboard" at bounding box center [19, 57] width 17 height 5
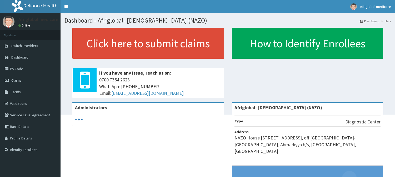
click at [106, 46] on link "Click here to submit claims" at bounding box center [147, 43] width 151 height 31
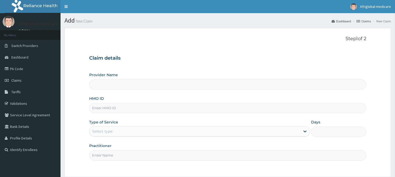
click at [128, 107] on input "HMO ID" at bounding box center [227, 108] width 277 height 10
paste input "dge10009b"
type input "dge10009b"
type input "Afriglobal- [DEMOGRAPHIC_DATA] (NAZO)"
click at [99, 107] on input "dge10009b" at bounding box center [227, 108] width 277 height 10
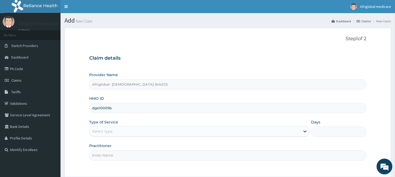
click at [98, 107] on input "dge10009b" at bounding box center [227, 108] width 277 height 10
click at [111, 109] on input "dge/10009b" at bounding box center [227, 108] width 277 height 10
type input "dge/10009/b"
click at [119, 129] on div "Select type" at bounding box center [194, 131] width 211 height 8
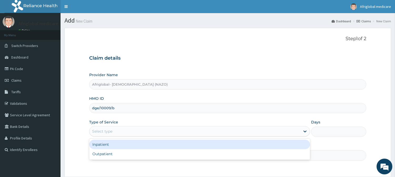
click at [126, 155] on div "Outpatient" at bounding box center [199, 153] width 221 height 9
type input "1"
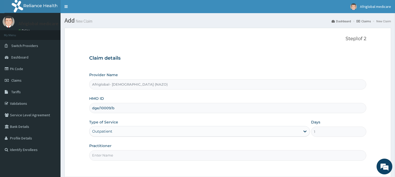
click at [126, 155] on input "Practitioner" at bounding box center [227, 155] width 277 height 10
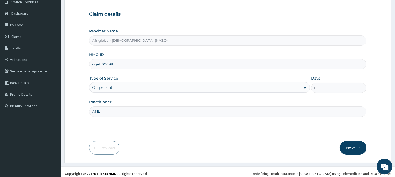
scroll to position [47, 0]
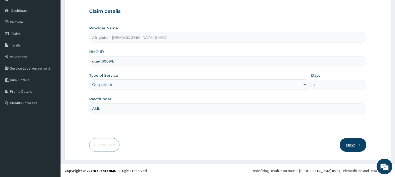
type input "AML"
click at [345, 141] on button "Next" at bounding box center [353, 145] width 27 height 14
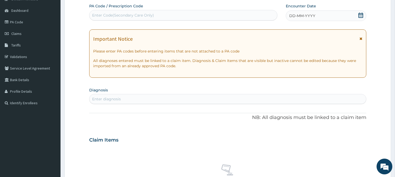
click at [134, 14] on div "Enter Code(Secondary Care Only)" at bounding box center [123, 15] width 62 height 5
paste input "PA865"
click at [97, 14] on input "PA865" at bounding box center [98, 15] width 12 height 5
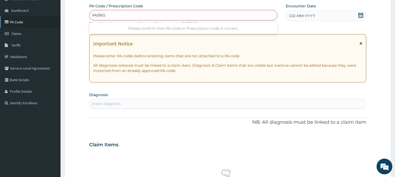
type input "PA/865"
click at [20, 21] on link "PA Code" at bounding box center [30, 22] width 60 height 12
